Goal: Task Accomplishment & Management: Use online tool/utility

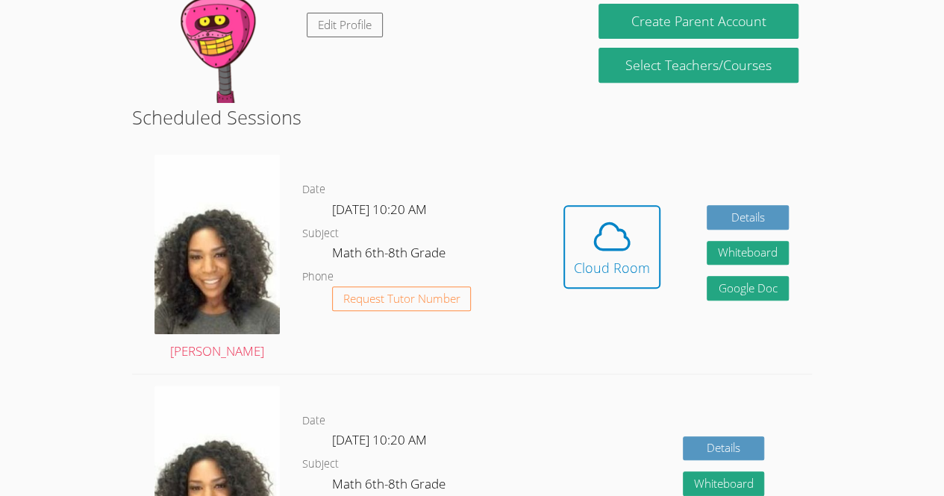
scroll to position [289, 0]
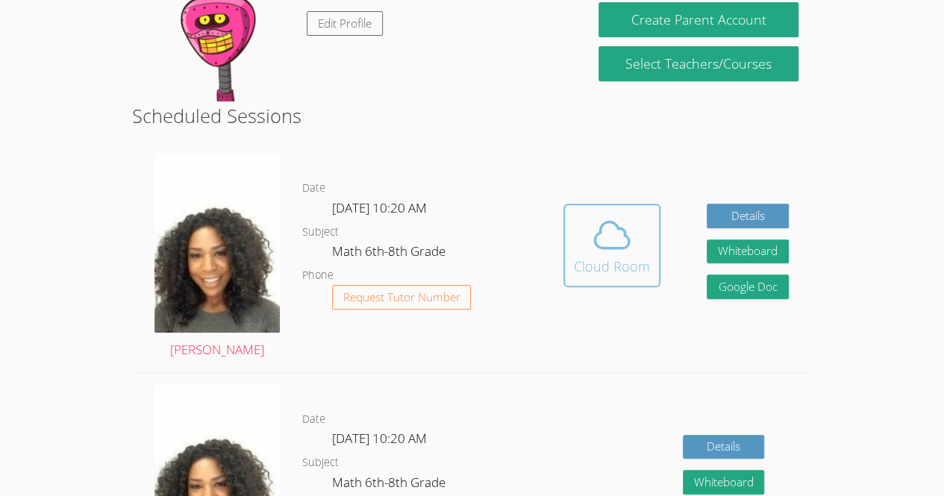
click at [618, 256] on div "Cloud Room" at bounding box center [612, 266] width 76 height 21
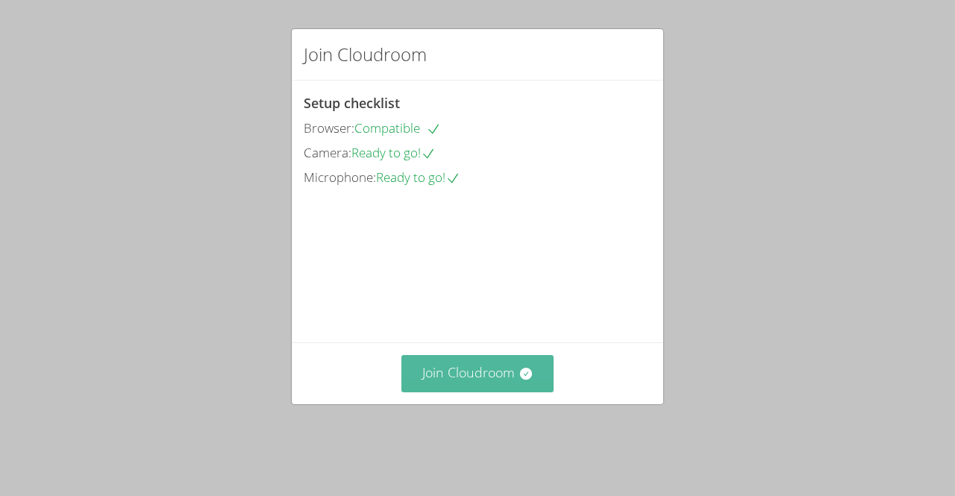
click at [497, 388] on button "Join Cloudroom" at bounding box center [477, 373] width 153 height 37
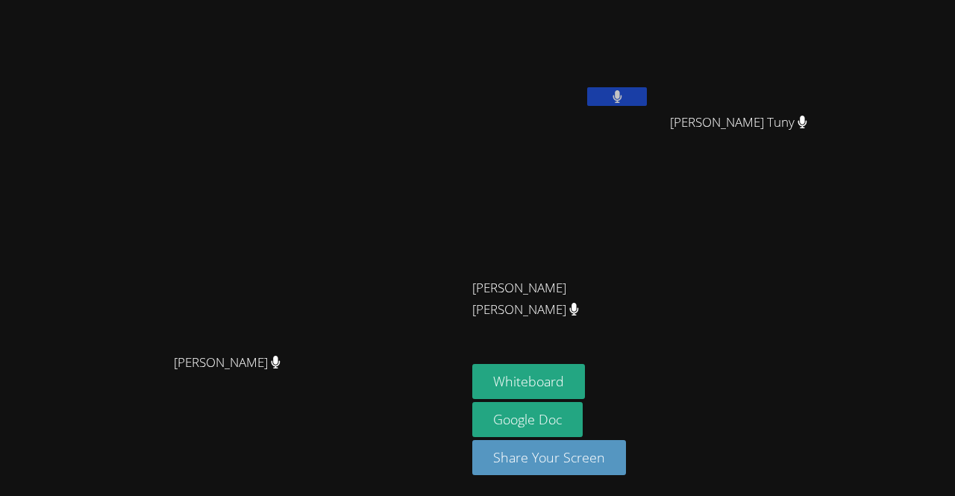
click at [122, 178] on video at bounding box center [234, 218] width 224 height 256
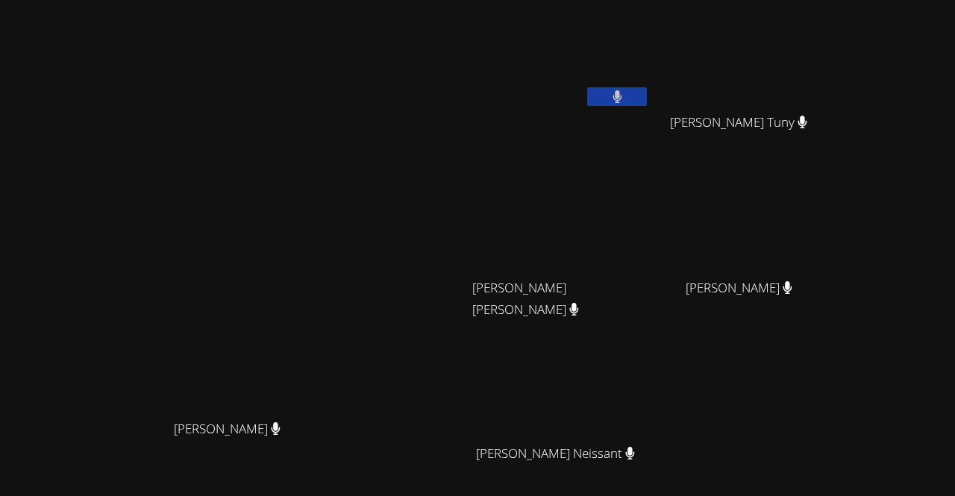
scroll to position [131, 0]
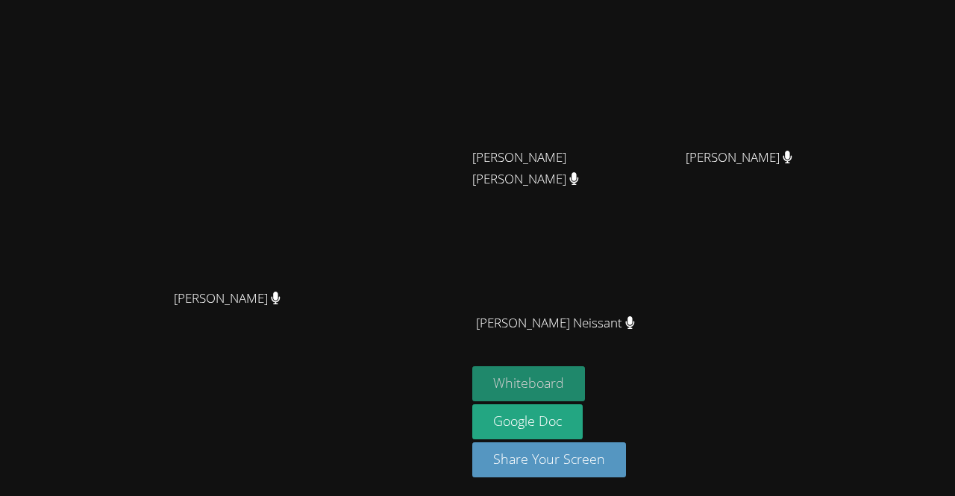
click at [585, 383] on button "Whiteboard" at bounding box center [528, 383] width 113 height 35
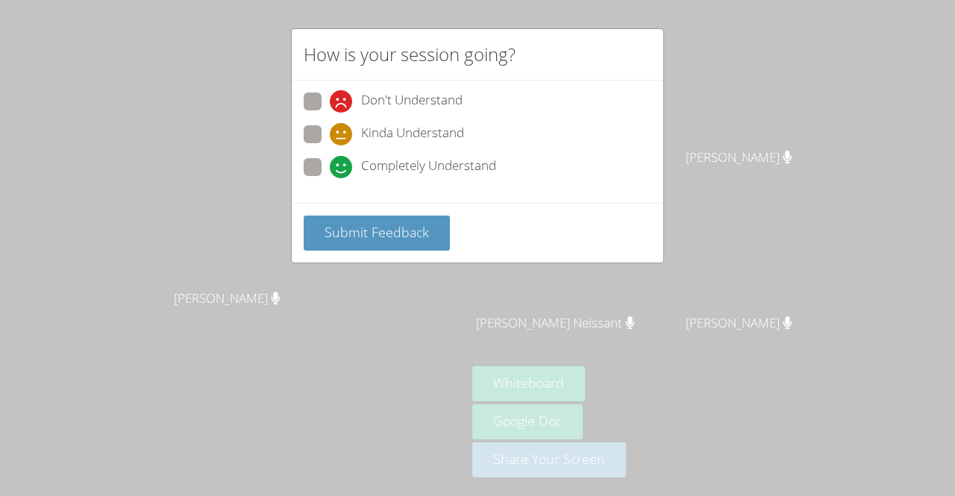
click at [330, 178] on span at bounding box center [330, 178] width 0 height 0
click at [330, 163] on input "Completely Understand" at bounding box center [336, 164] width 13 height 13
radio input "true"
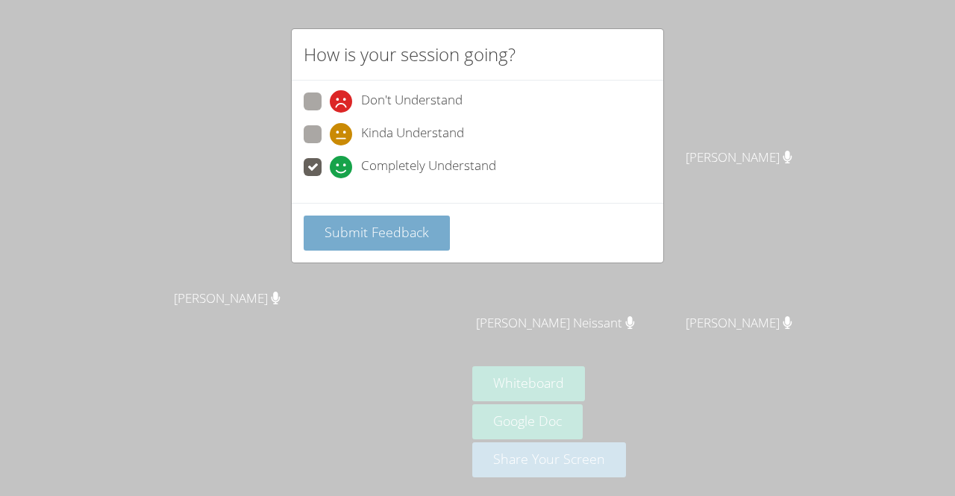
click at [395, 226] on span "Submit Feedback" at bounding box center [377, 232] width 104 height 18
